Goal: Obtain resource: Obtain resource

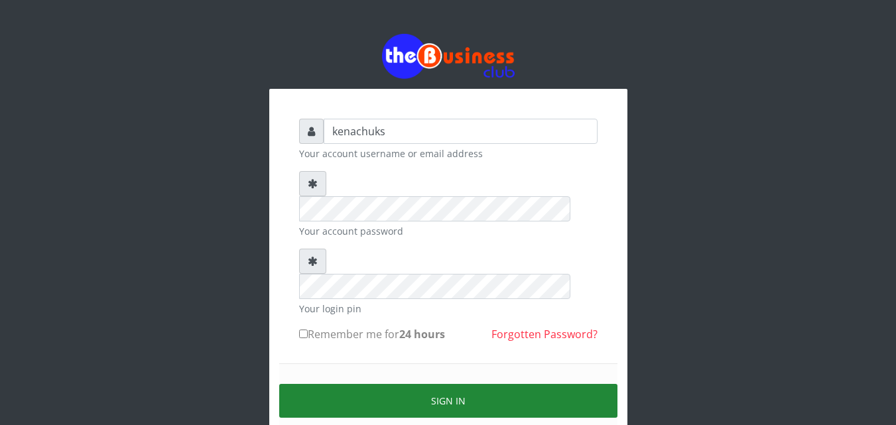
click at [426, 384] on button "Sign in" at bounding box center [448, 401] width 338 height 34
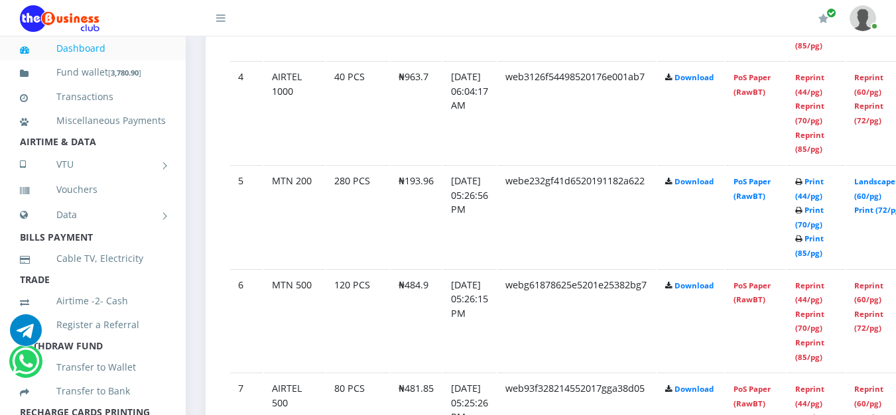
scroll to position [725, 0]
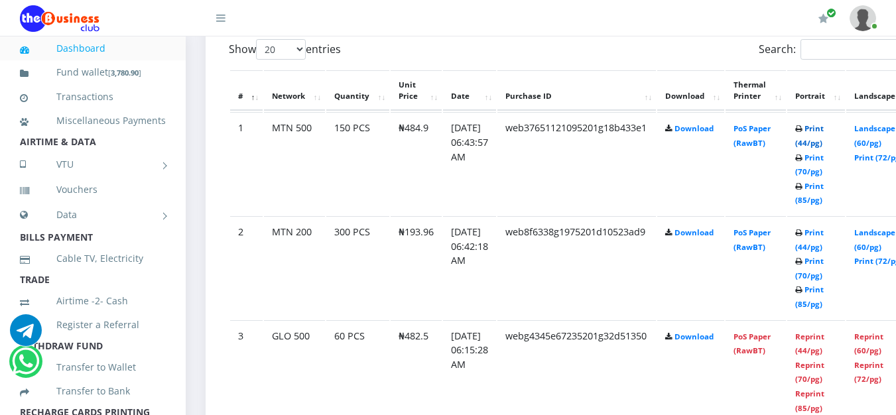
click at [824, 129] on link "Print (44/pg)" at bounding box center [809, 135] width 29 height 25
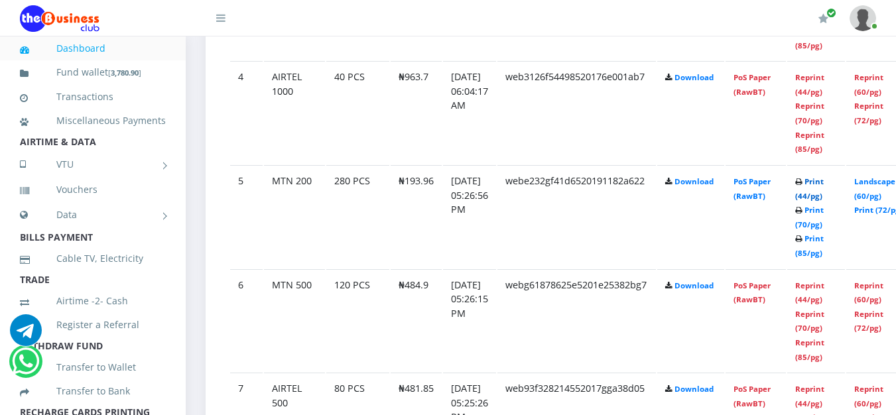
click at [824, 182] on link "Print (44/pg)" at bounding box center [809, 188] width 29 height 25
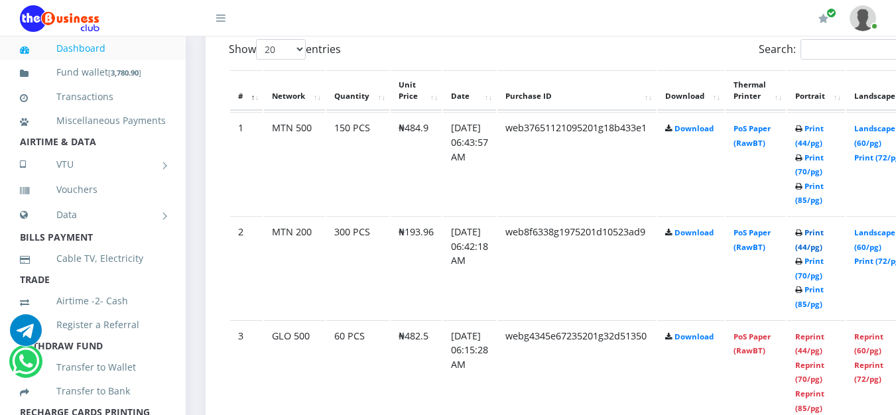
click at [824, 234] on link "Print (44/pg)" at bounding box center [809, 239] width 29 height 25
